Goal: Transaction & Acquisition: Purchase product/service

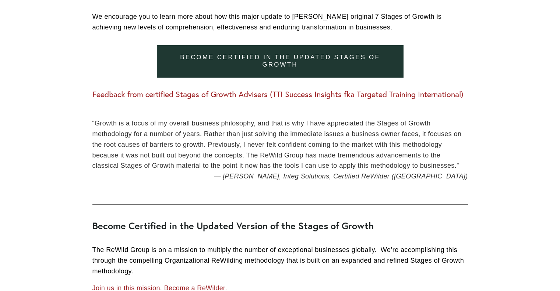
scroll to position [3849, 0]
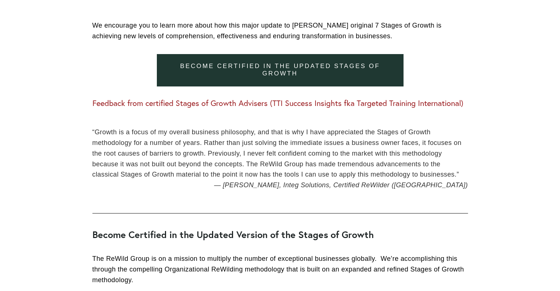
click at [234, 57] on link "Become Certified in the Updated Stages of Growth" at bounding box center [280, 70] width 246 height 32
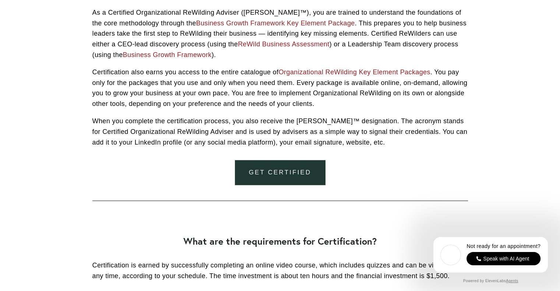
scroll to position [720, 0]
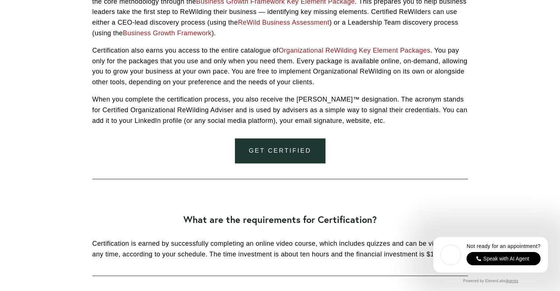
click at [245, 151] on link "Get Certified" at bounding box center [280, 150] width 90 height 25
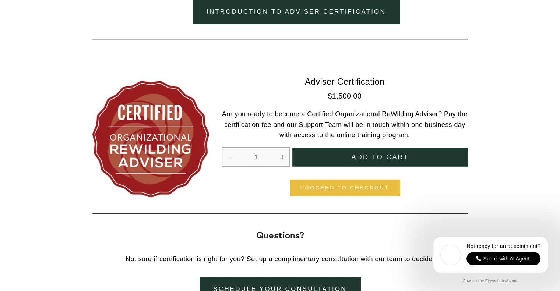
scroll to position [2051, 0]
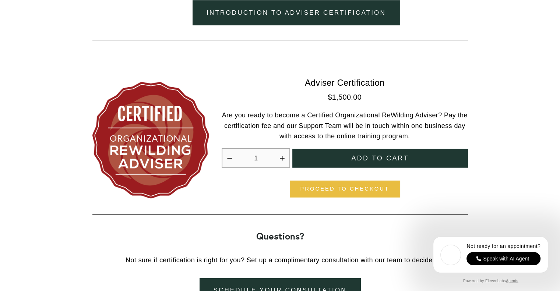
click at [362, 155] on span "Add to cart" at bounding box center [379, 159] width 57 height 8
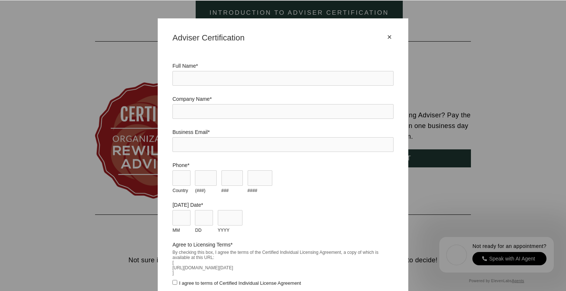
click at [386, 38] on div "×" at bounding box center [389, 37] width 8 height 8
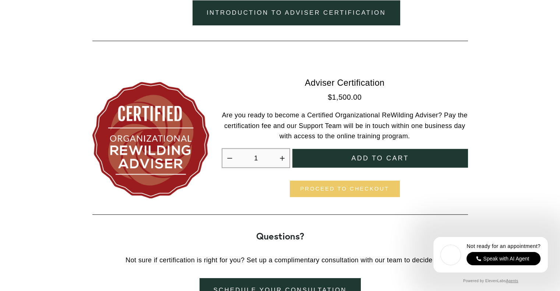
click at [346, 184] on link "Proceed to checkout" at bounding box center [345, 189] width 110 height 17
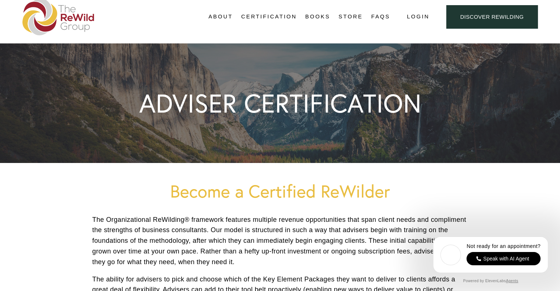
scroll to position [0, 0]
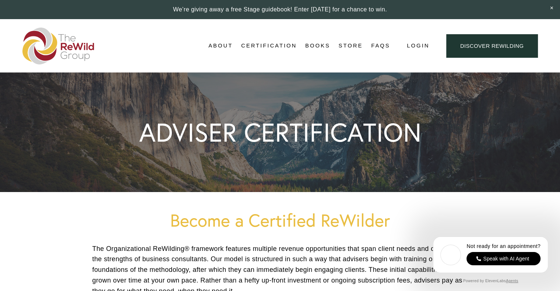
click at [45, 53] on img at bounding box center [58, 46] width 72 height 37
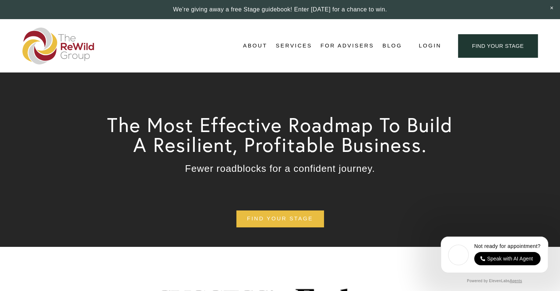
scroll to position [27, 0]
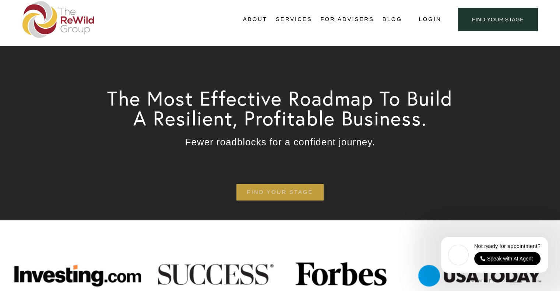
click at [305, 193] on link "find your stage" at bounding box center [279, 192] width 87 height 17
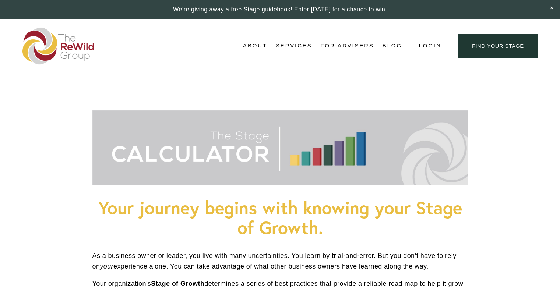
click at [0, 0] on span "Self-Guided" at bounding box center [0, 0] width 0 height 0
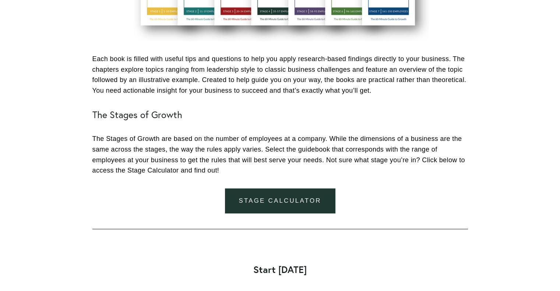
scroll to position [444, 0]
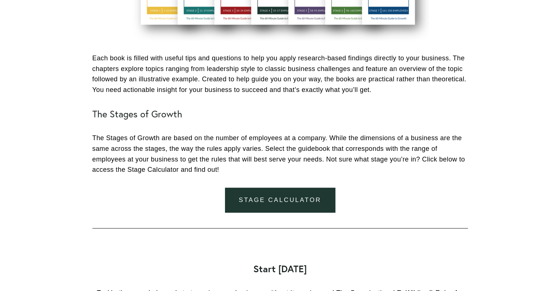
click at [252, 205] on link "Stage Calculator" at bounding box center [280, 200] width 110 height 25
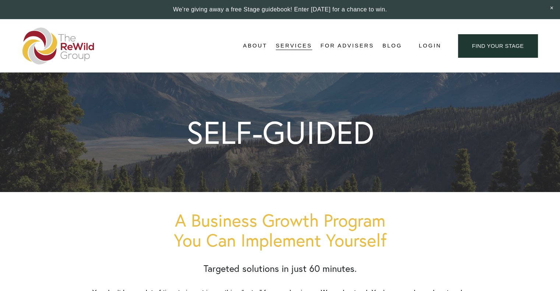
click at [337, 47] on link "For Advisers" at bounding box center [346, 46] width 53 height 11
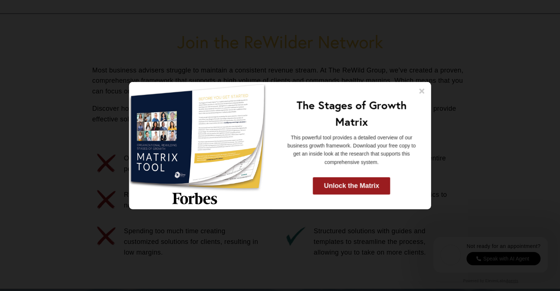
scroll to position [332, 0]
click at [420, 90] on icon at bounding box center [421, 90] width 7 height 7
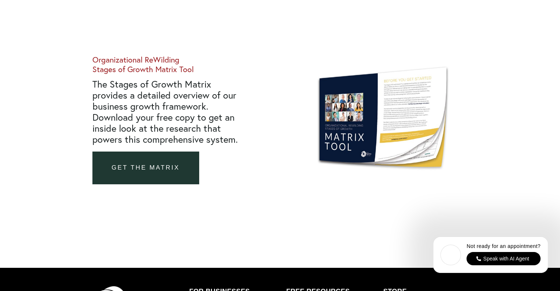
scroll to position [2507, 0]
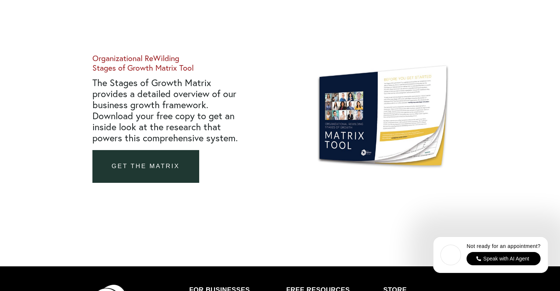
click at [152, 166] on link "GET THE MATRIX" at bounding box center [145, 166] width 107 height 32
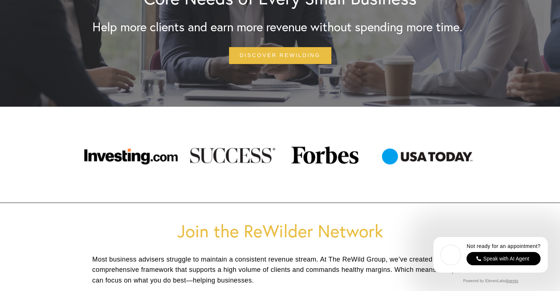
scroll to position [141, 0]
